Goal: Communication & Community: Answer question/provide support

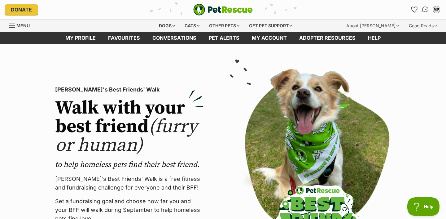
click at [423, 7] on img "Conversations" at bounding box center [425, 10] width 8 height 8
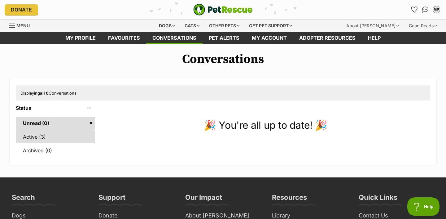
click at [28, 138] on link "Active (3)" at bounding box center [55, 136] width 79 height 13
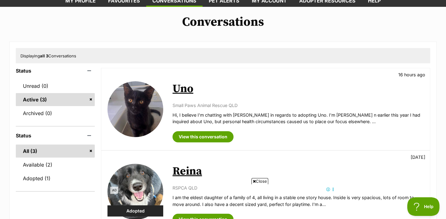
scroll to position [46, 0]
